Goal: Find contact information: Find contact information

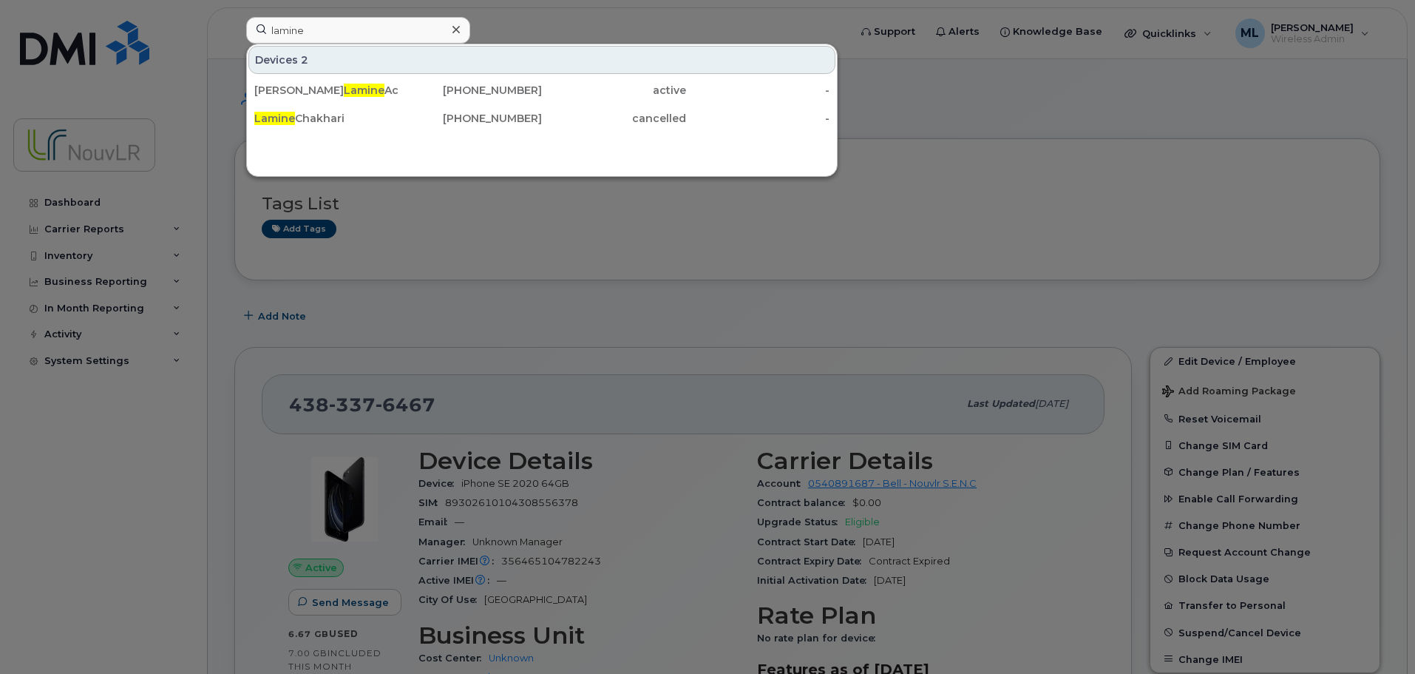
drag, startPoint x: 0, startPoint y: 0, endPoint x: 288, endPoint y: 55, distance: 292.9
click at [234, 29] on div "[PERSON_NAME] 2 [PERSON_NAME] [PERSON_NAME] [PHONE_NUMBER] active - [PERSON_NAM…" at bounding box center [542, 33] width 617 height 33
type input "Sahyouni"
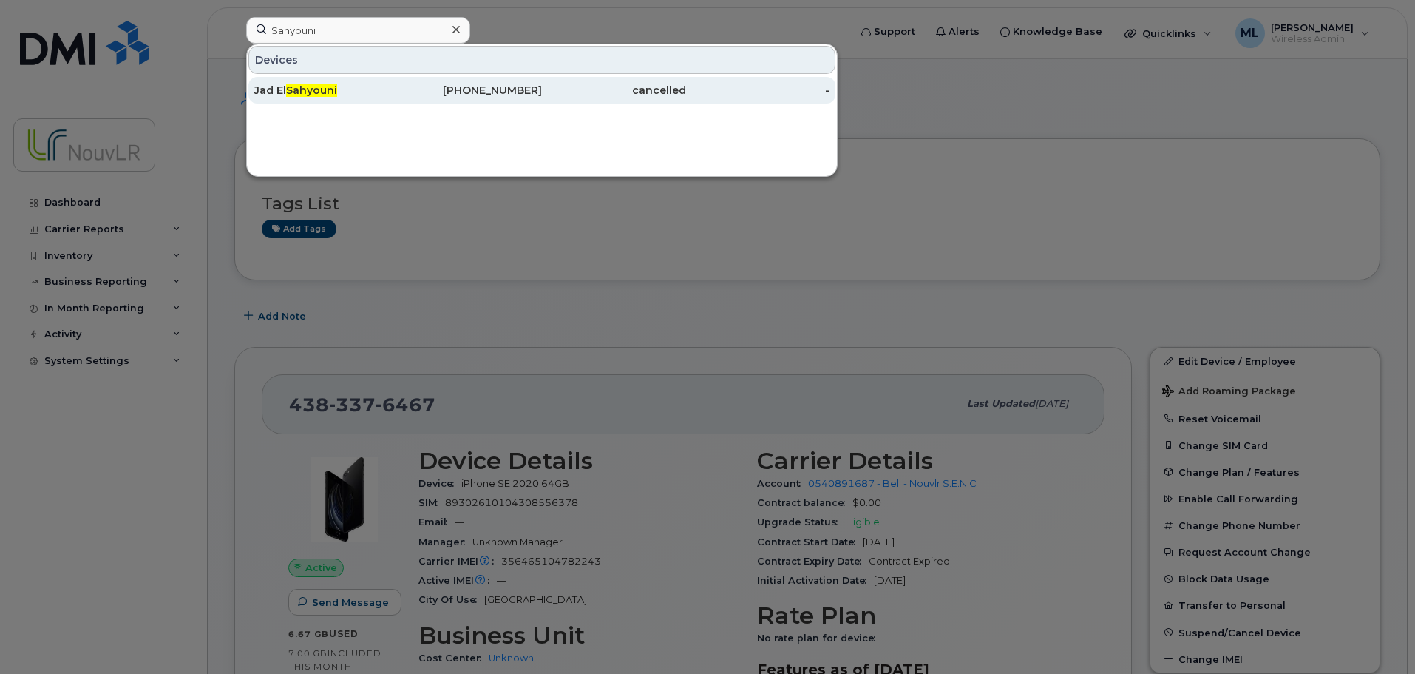
click at [540, 85] on div "[PHONE_NUMBER]" at bounding box center [470, 90] width 144 height 15
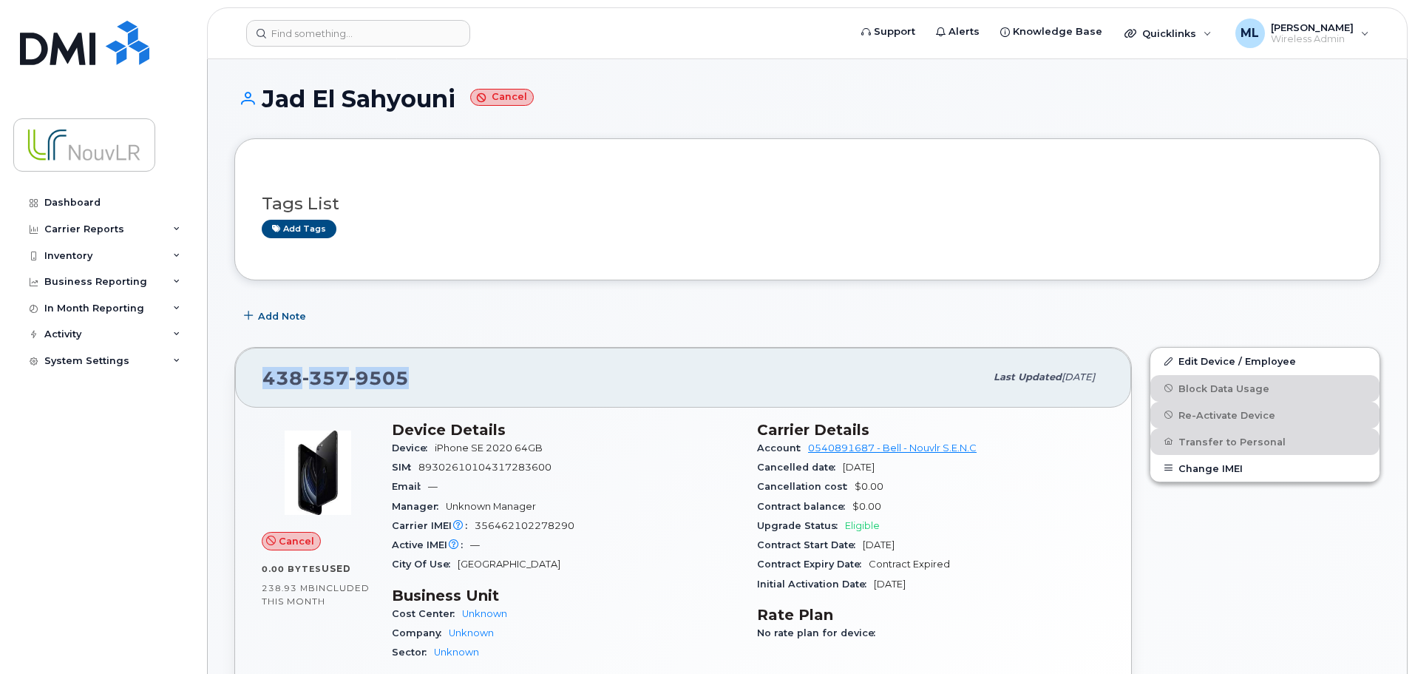
drag, startPoint x: 405, startPoint y: 375, endPoint x: 265, endPoint y: 373, distance: 140.5
click at [265, 373] on span "438 357 9505" at bounding box center [335, 378] width 146 height 22
copy span "438 357 9505"
